Goal: Task Accomplishment & Management: Complete application form

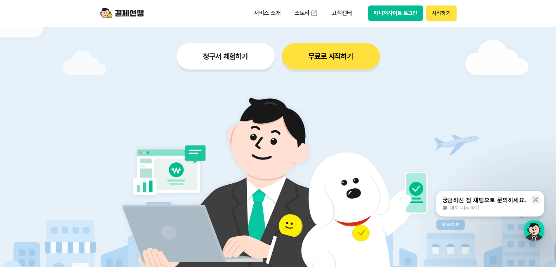
scroll to position [110, 0]
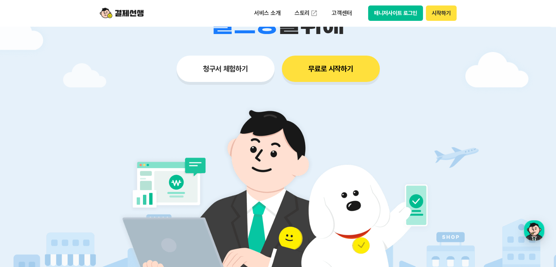
click at [235, 60] on button "청구서 체험하기" at bounding box center [226, 69] width 98 height 26
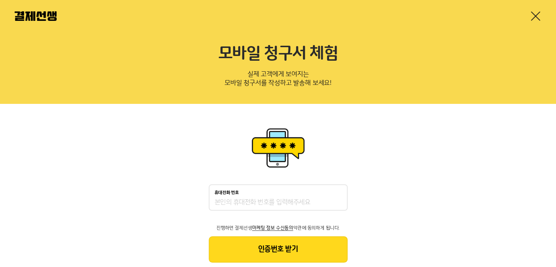
click at [288, 197] on div "휴대전화 번호" at bounding box center [278, 197] width 139 height 26
click at [235, 203] on input "휴대전화 번호" at bounding box center [278, 202] width 127 height 9
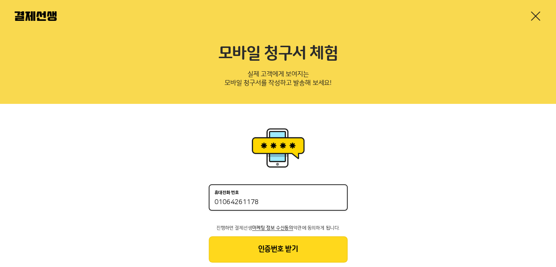
type input "01064261178"
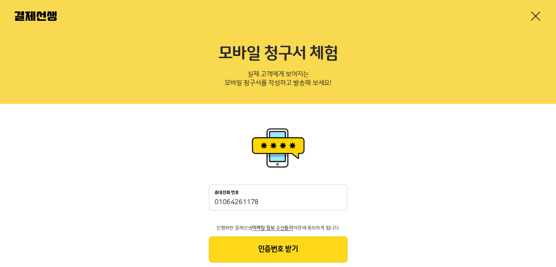
click at [277, 245] on button "인증번호 받기" at bounding box center [278, 249] width 139 height 26
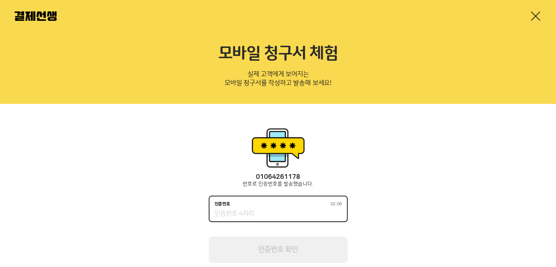
click at [295, 213] on input "인증번호 02:06" at bounding box center [278, 213] width 127 height 9
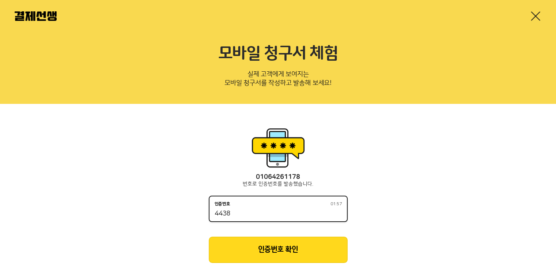
type input "4438"
click at [292, 252] on button "인증번호 확인" at bounding box center [278, 250] width 139 height 26
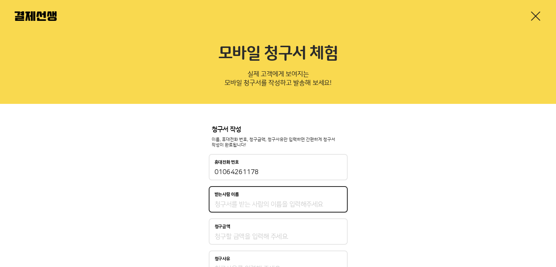
click at [281, 205] on input "받는사람 이름" at bounding box center [278, 204] width 127 height 9
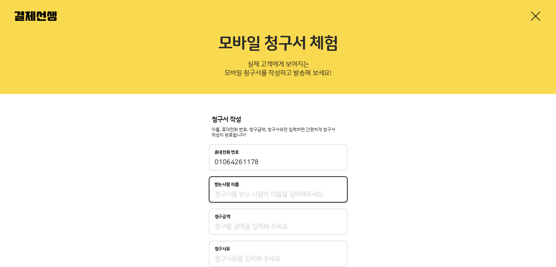
scroll to position [73, 0]
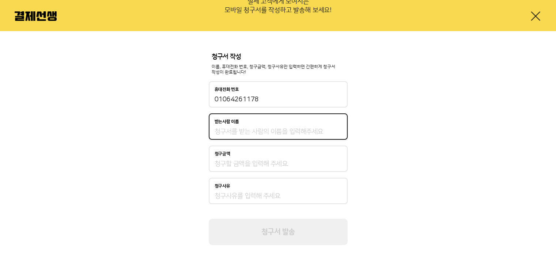
click at [236, 129] on input "받는사람 이름" at bounding box center [278, 131] width 127 height 9
type input "d"
type input "[PERSON_NAME]"
click at [236, 158] on div "청구금액" at bounding box center [278, 158] width 139 height 26
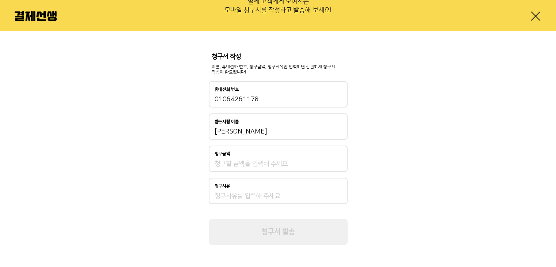
click at [235, 163] on input "청구금액" at bounding box center [278, 163] width 127 height 9
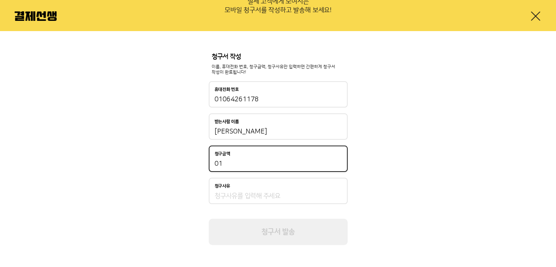
type input "0"
type input "180,000"
click at [241, 196] on input "청구사유" at bounding box center [278, 196] width 127 height 9
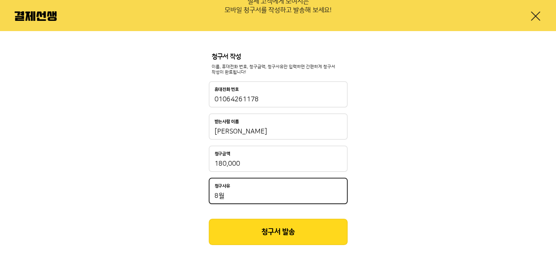
type input "8"
type input "주2회 8/18~[DATE] 원비 결재"
click at [323, 241] on button "청구서 발송" at bounding box center [278, 232] width 139 height 26
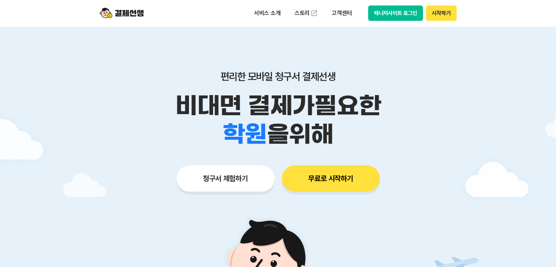
click at [316, 184] on button "무료로 시작하기" at bounding box center [331, 178] width 98 height 26
